Goal: Use online tool/utility

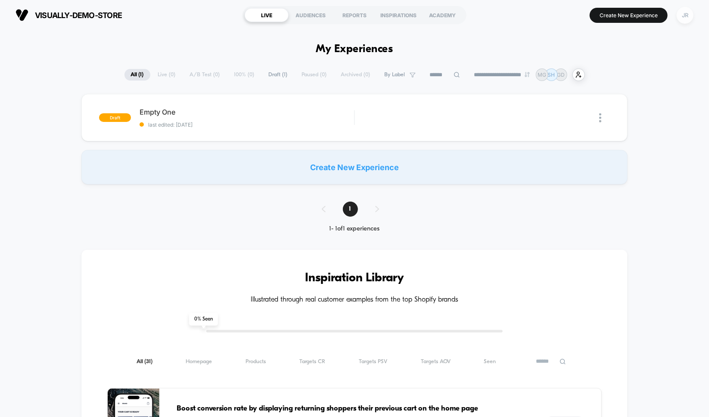
click at [688, 17] on div "JR" at bounding box center [684, 15] width 17 height 17
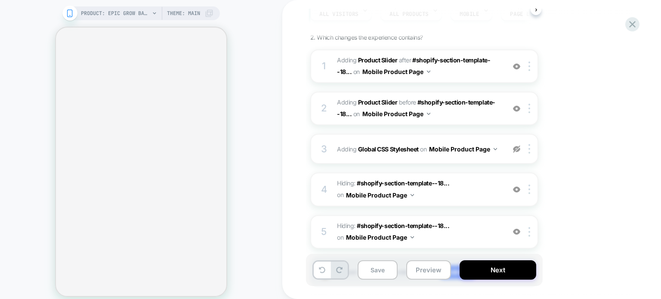
scroll to position [164, 0]
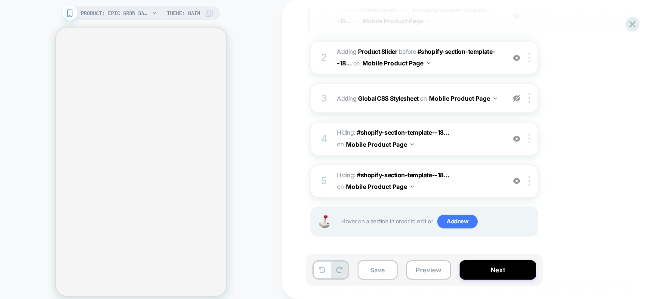
click at [579, 109] on div "1. What audience and where will the experience run? Audience All Visitors Pages…" at bounding box center [467, 96] width 314 height 325
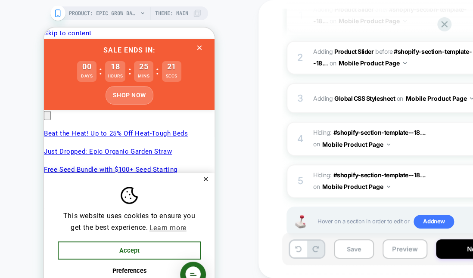
scroll to position [0, 542]
